Goal: Task Accomplishment & Management: Use online tool/utility

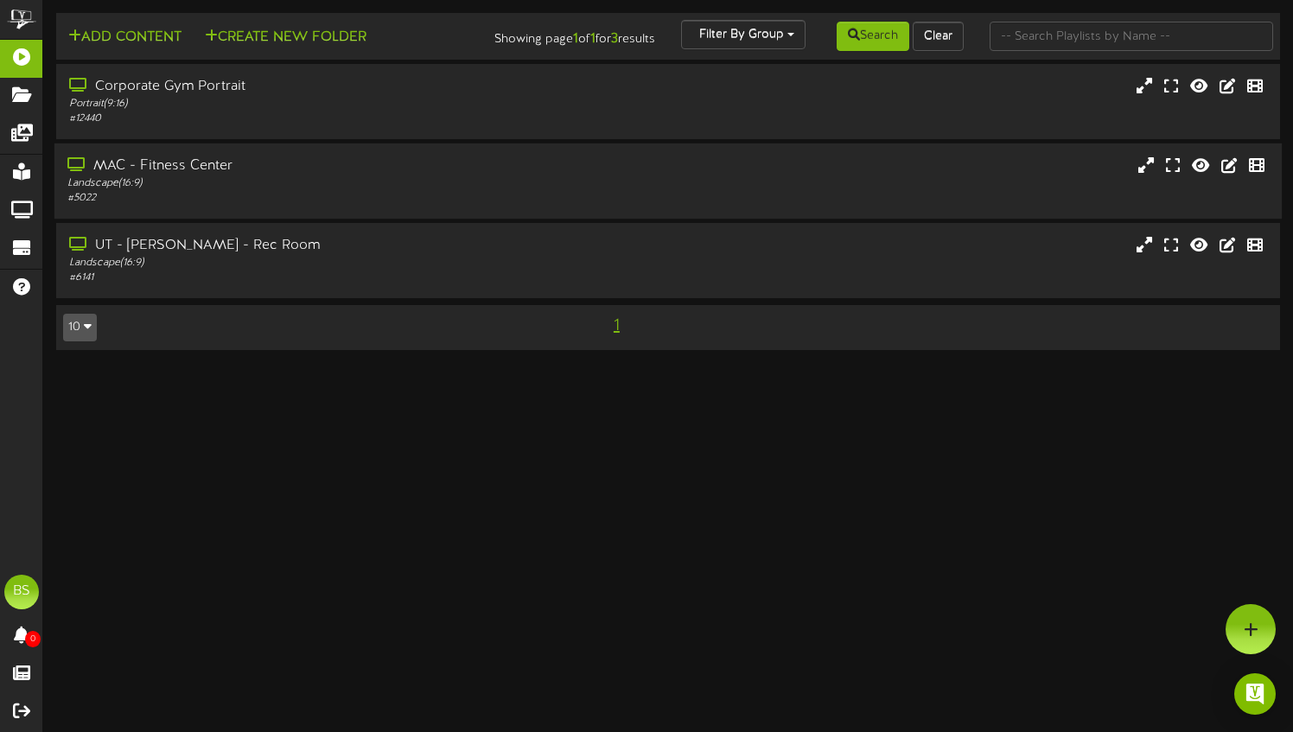
click at [1043, 171] on div "MAC - Fitness Center Landscape ( 16:9 ) # 5022" at bounding box center [667, 180] width 1227 height 49
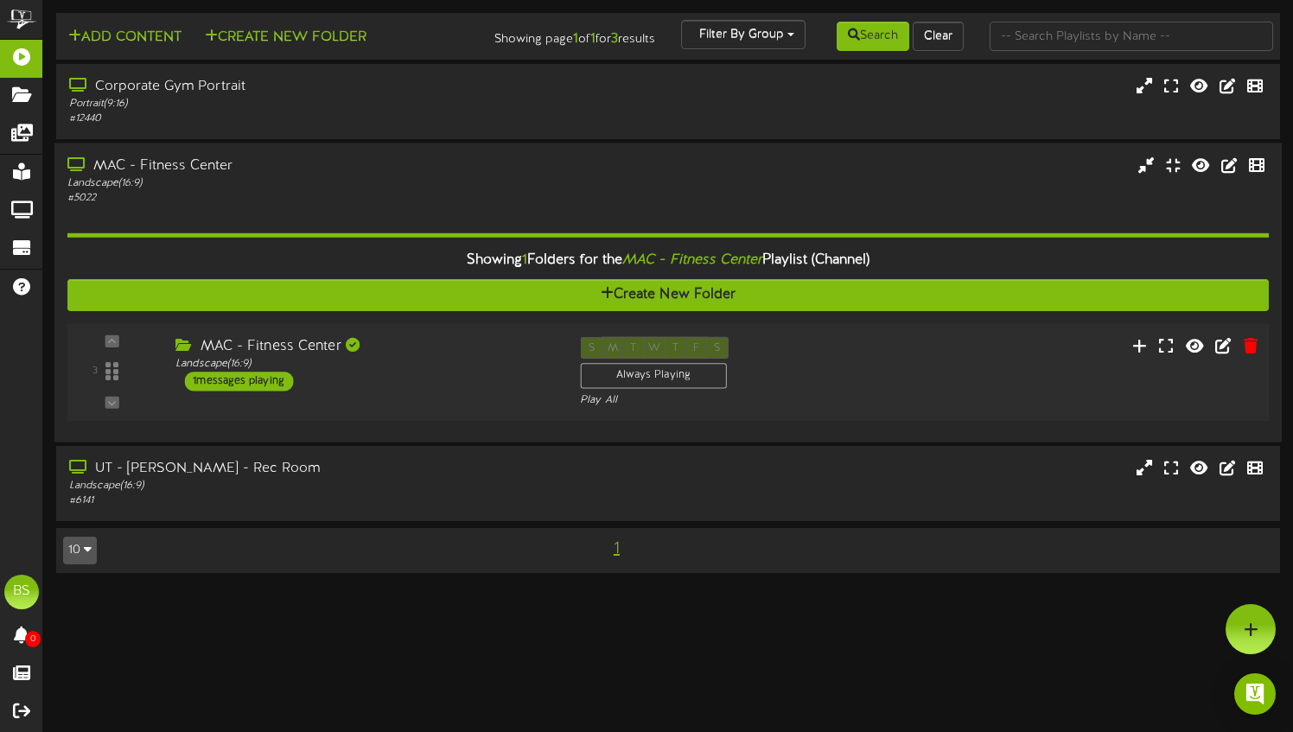
click at [1043, 398] on div "3 ( 16:9" at bounding box center [667, 372] width 1213 height 71
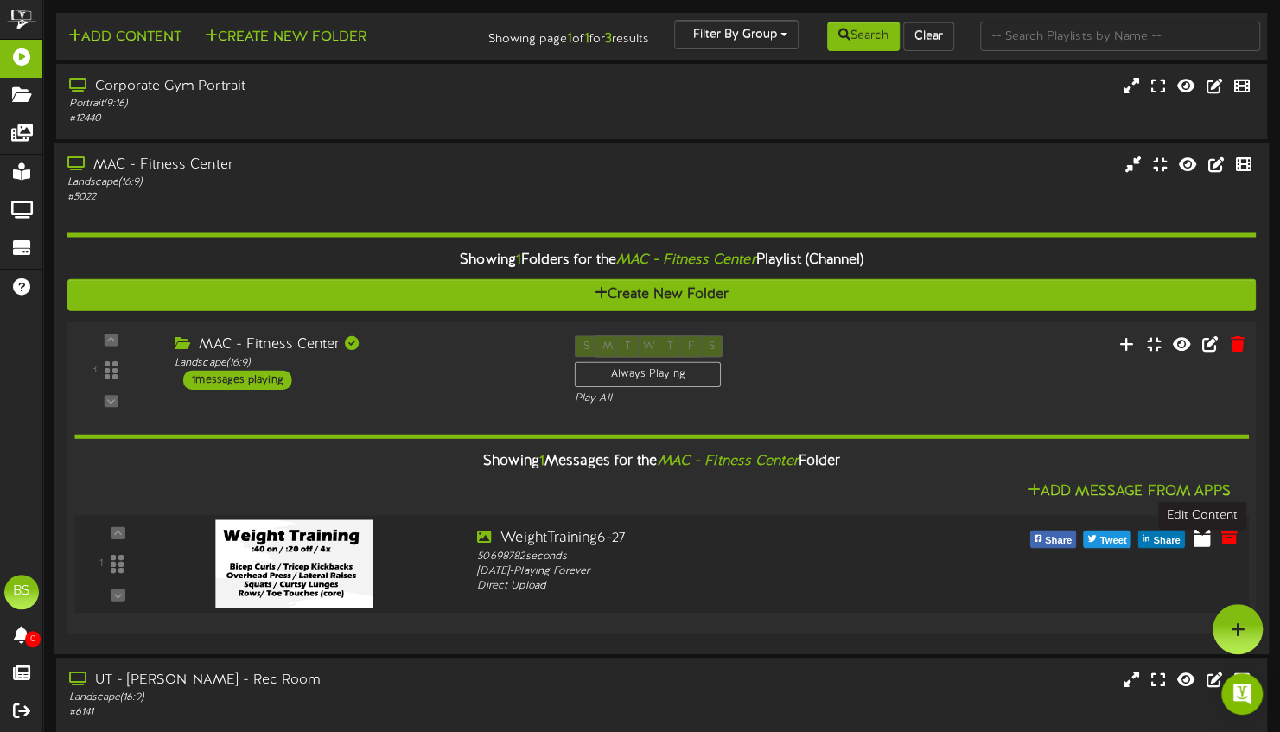
click at [1208, 546] on icon at bounding box center [1201, 536] width 17 height 19
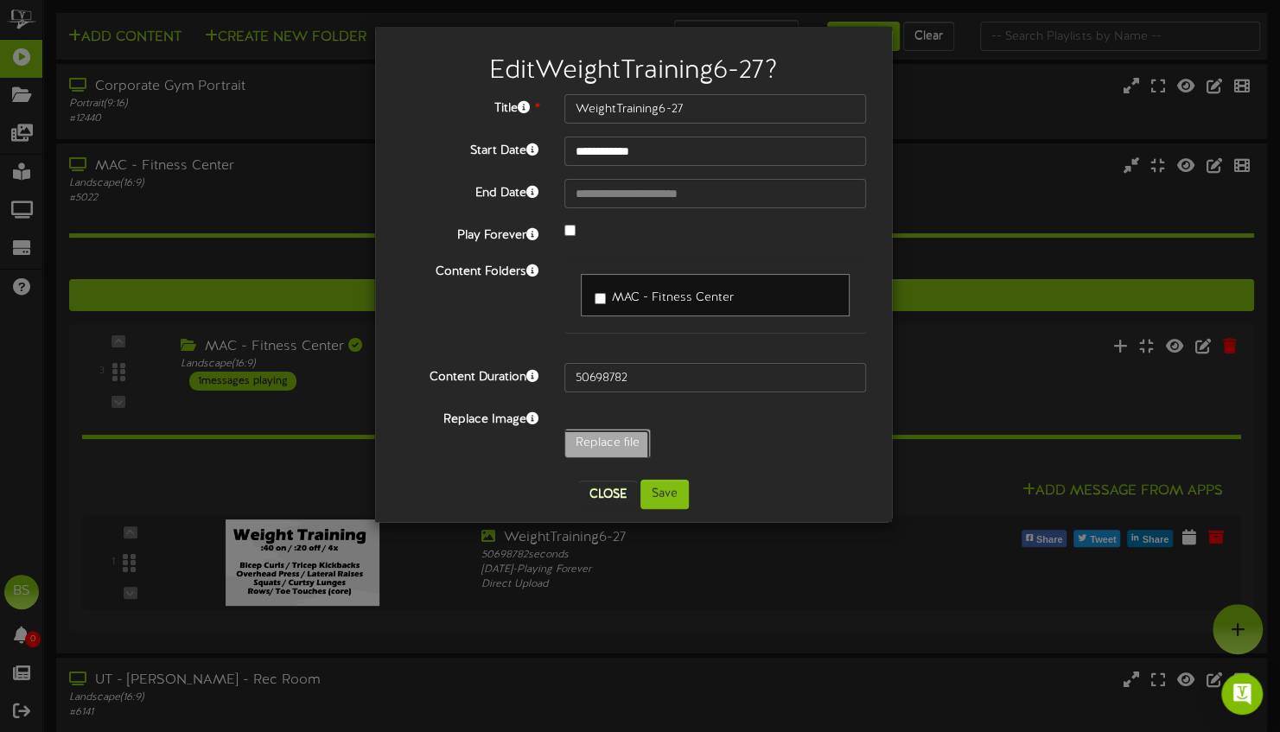
type input "**********"
type input "Holly4-12"
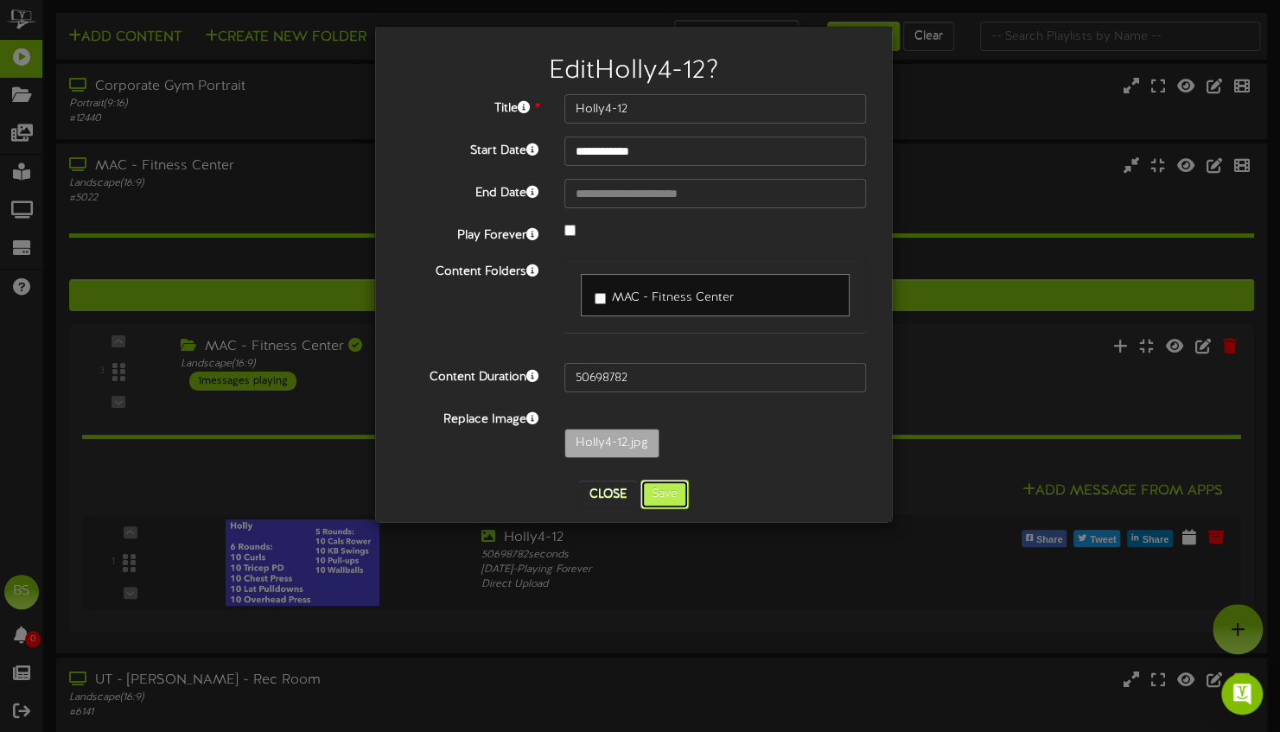
click at [664, 492] on button "Save" at bounding box center [664, 494] width 48 height 29
